Goal: Information Seeking & Learning: Learn about a topic

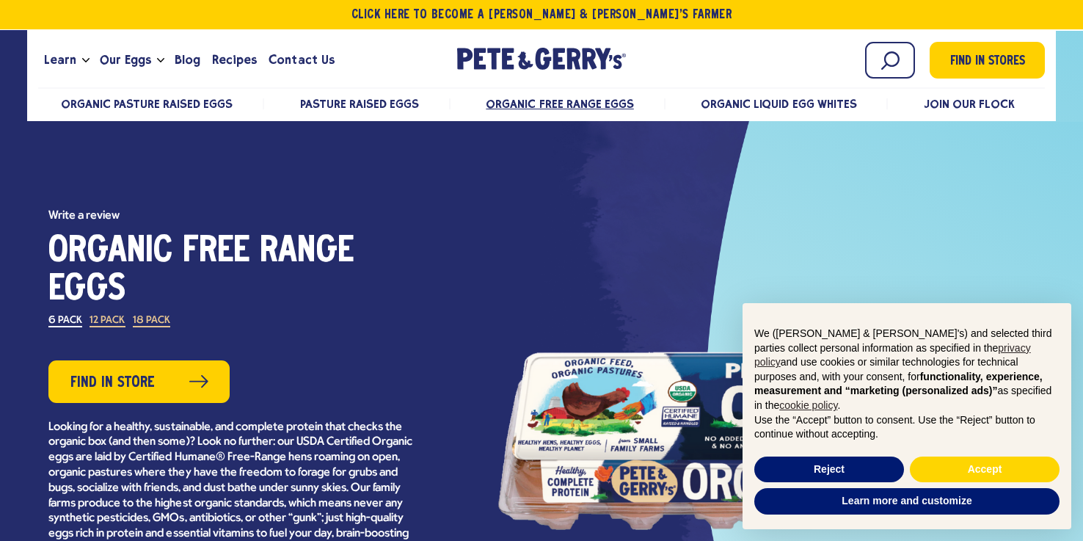
click at [518, 371] on div at bounding box center [762, 440] width 528 height 330
click at [972, 472] on button "Accept" at bounding box center [985, 469] width 150 height 26
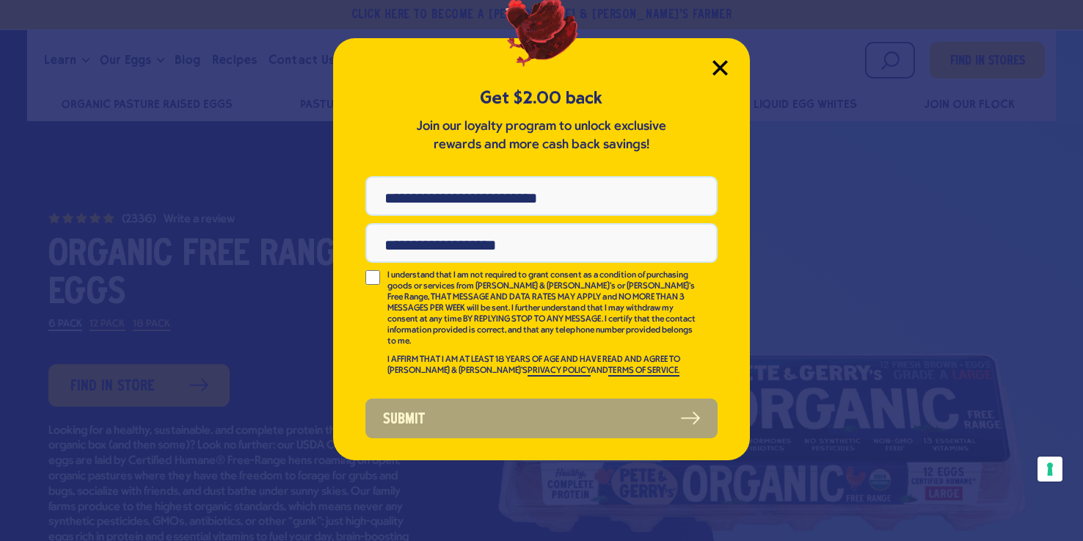
click at [725, 71] on icon "Close Modal" at bounding box center [719, 67] width 13 height 13
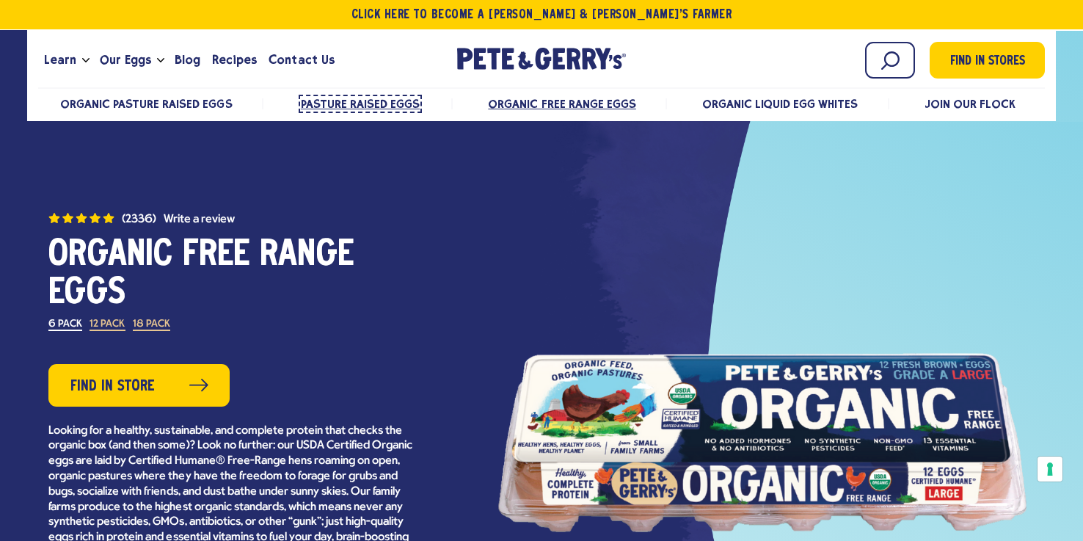
click at [345, 101] on span "Pasture Raised Eggs" at bounding box center [360, 104] width 119 height 14
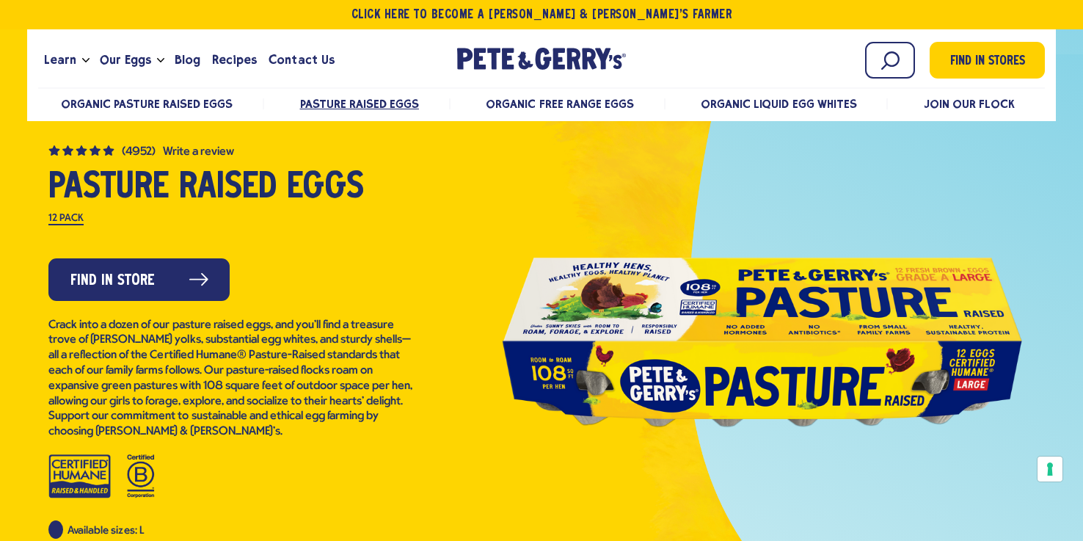
scroll to position [68, 0]
